Goal: Task Accomplishment & Management: Manage account settings

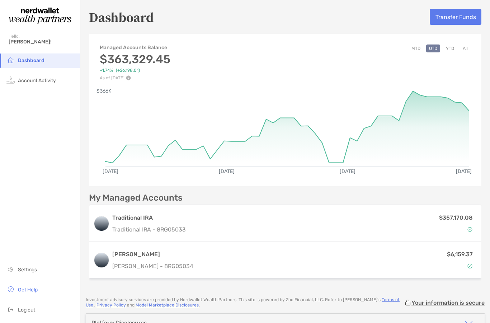
click at [401, 226] on div "$357,170.08" at bounding box center [333, 223] width 288 height 21
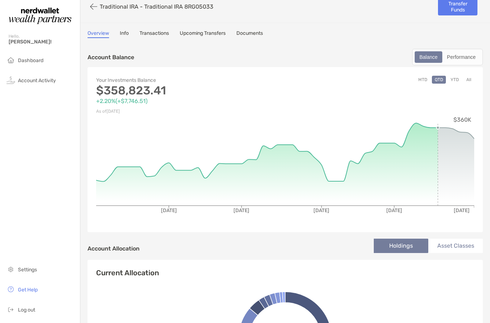
scroll to position [10, 0]
click at [478, 174] on div "Your Investments Balance $358,823.41 +2.20% ( +$7,746.51 ) As of [DATE] MTD QTD…" at bounding box center [285, 149] width 395 height 165
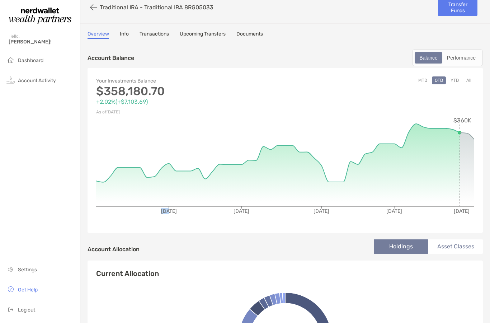
click at [478, 177] on div "Your Investments Balance $358,180.70 +2.02% ( +$7,103.69 ) As of [DATE] MTD QTD…" at bounding box center [285, 150] width 395 height 165
click at [477, 176] on div "Your Investments Balance $358,180.70 +2.02% ( +$7,103.69 ) As of [DATE] MTD QTD…" at bounding box center [285, 150] width 395 height 165
click at [470, 166] on icon at bounding box center [470, 169] width 7 height 73
click at [467, 165] on icon at bounding box center [470, 169] width 7 height 73
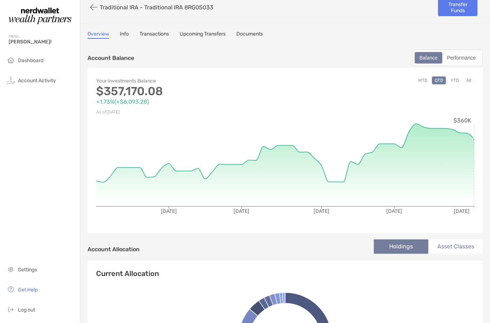
click at [472, 166] on icon at bounding box center [285, 165] width 378 height 83
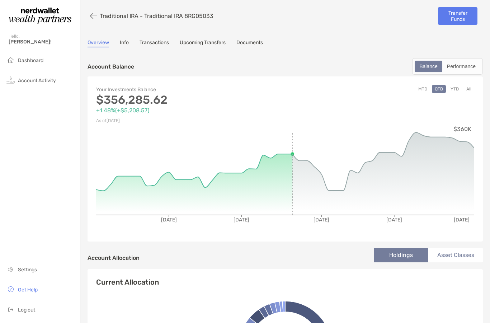
scroll to position [29, 0]
click at [25, 311] on span "Log out" at bounding box center [26, 310] width 17 height 6
